Goal: Information Seeking & Learning: Learn about a topic

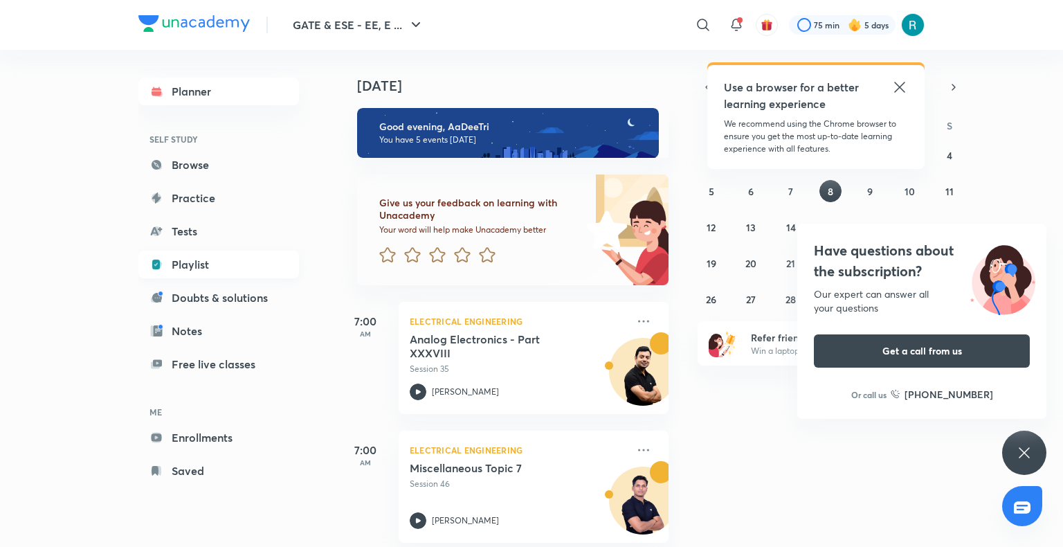
click at [181, 262] on link "Playlist" at bounding box center [218, 264] width 161 height 28
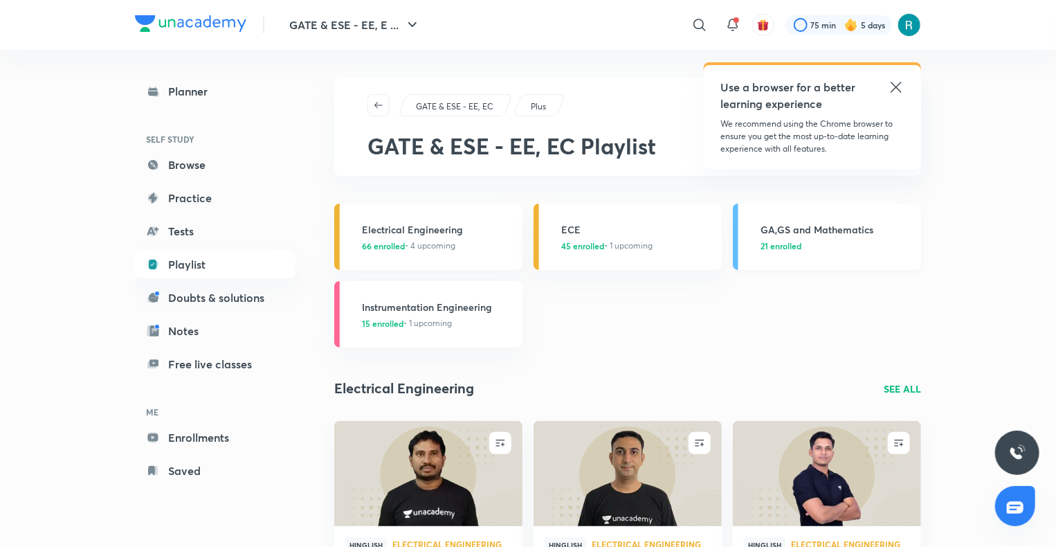
click at [778, 239] on span "21 enrolled" at bounding box center [780, 245] width 41 height 12
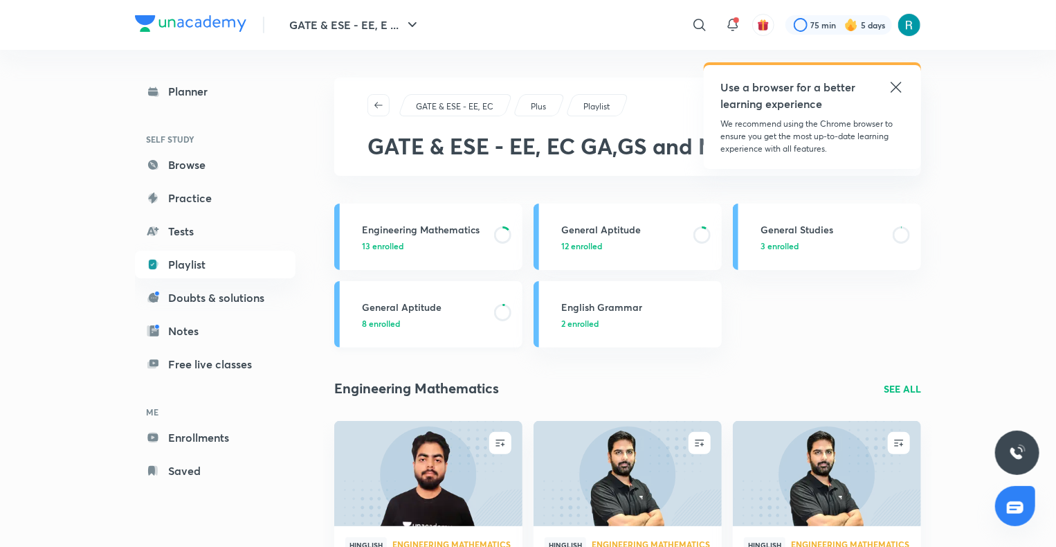
click at [416, 329] on link "General Aptitude 8 enrolled" at bounding box center [428, 314] width 188 height 66
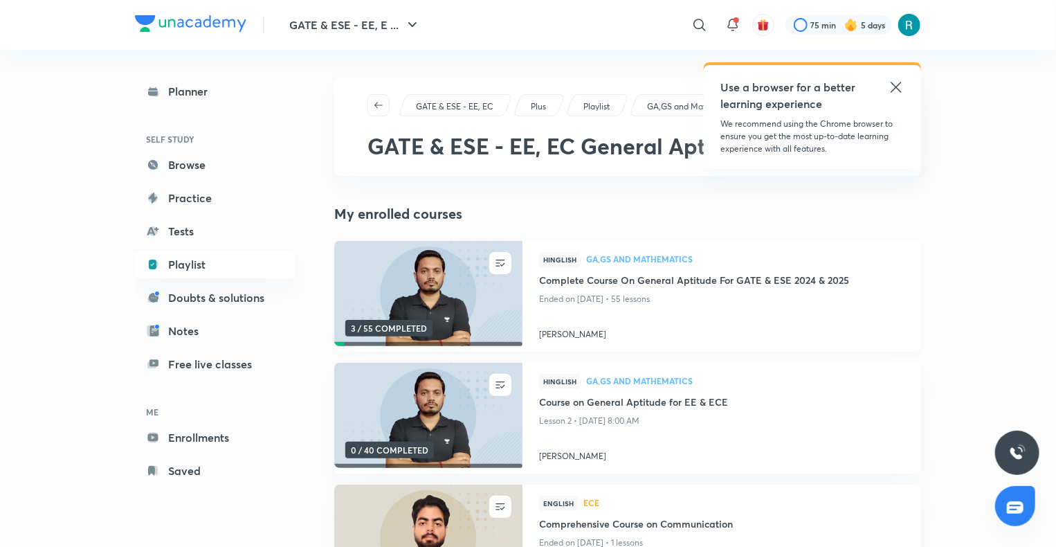
click at [437, 297] on img at bounding box center [428, 293] width 192 height 107
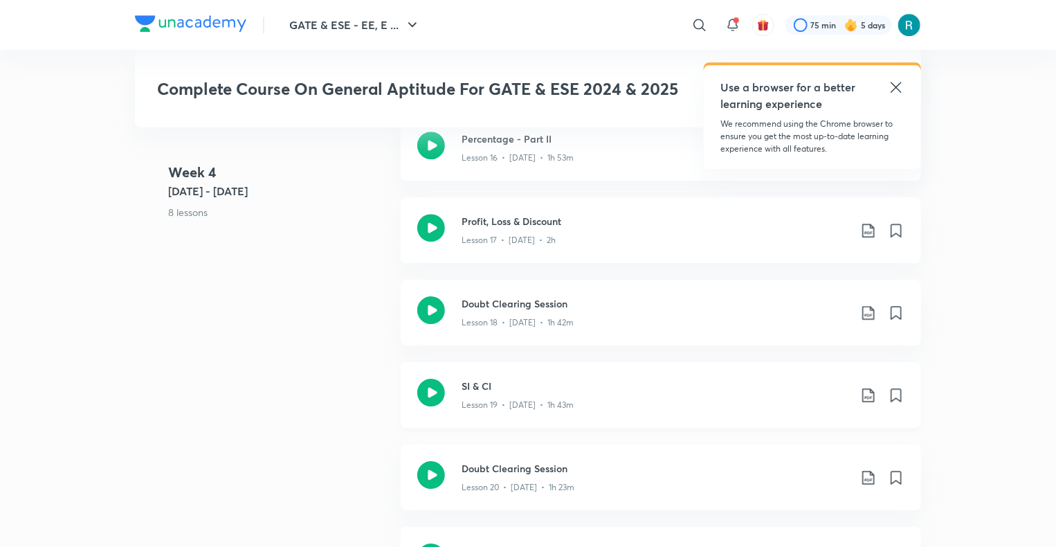
scroll to position [2069, 0]
click at [596, 399] on div "Lesson 19 • Nov 4 • 1h 43m" at bounding box center [654, 401] width 387 height 18
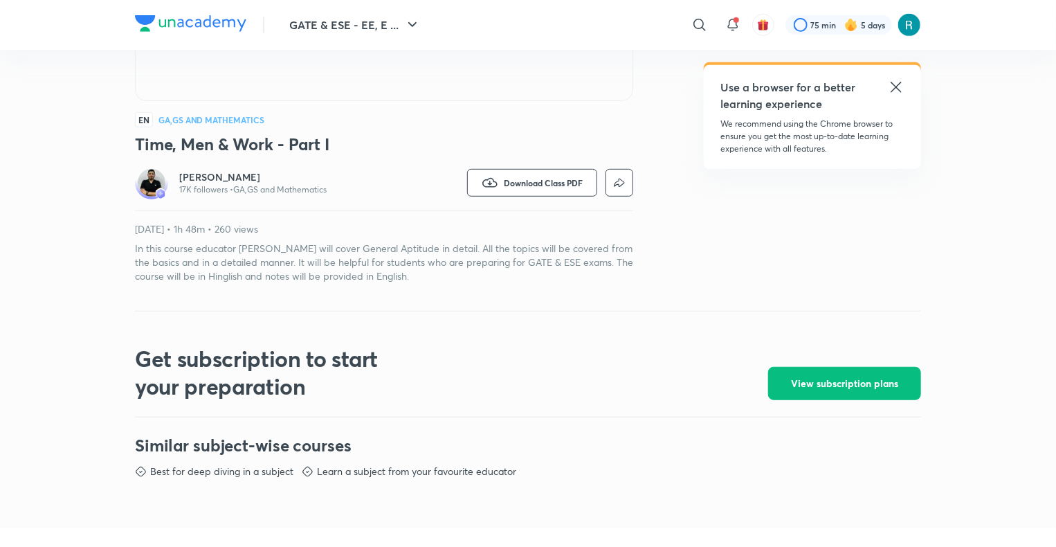
scroll to position [328, 0]
